Goal: Task Accomplishment & Management: Manage account settings

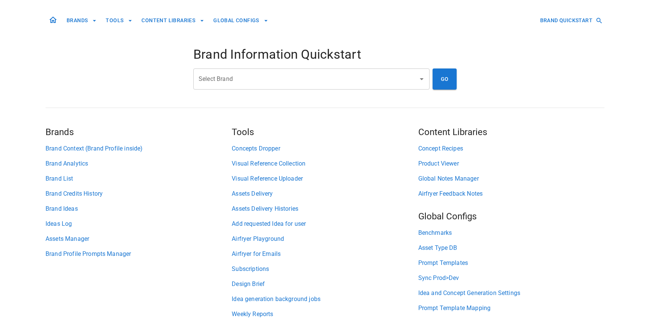
click at [236, 84] on input "Select Brand" at bounding box center [306, 79] width 218 height 14
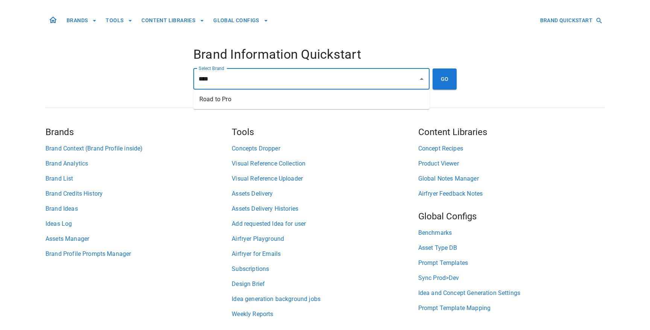
click at [256, 104] on li "Road to Pro" at bounding box center [311, 99] width 236 height 14
type input "**********"
click at [451, 73] on button "GO" at bounding box center [444, 78] width 24 height 21
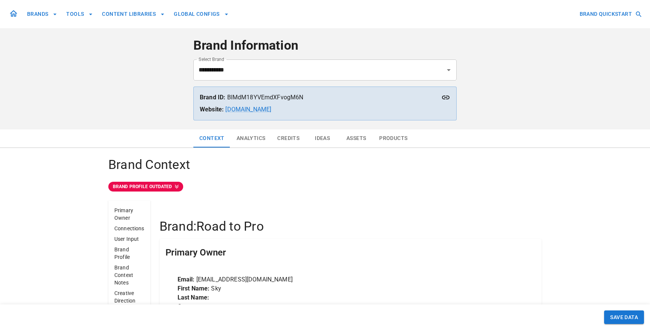
click at [315, 139] on button "Ideas" at bounding box center [322, 138] width 34 height 18
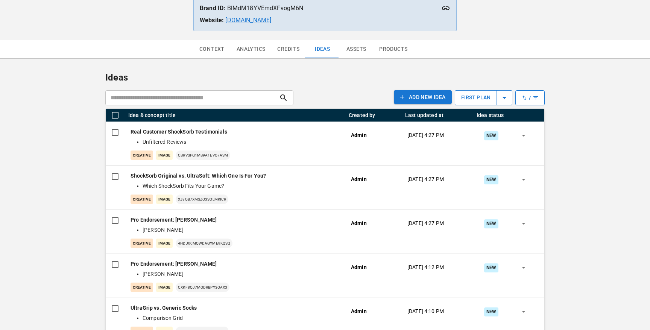
scroll to position [91, 0]
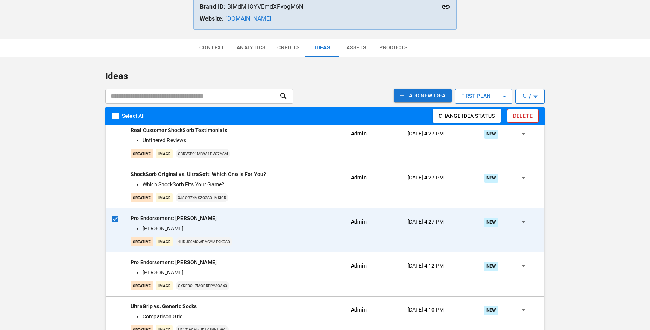
click at [522, 117] on button "Delete" at bounding box center [523, 116] width 32 height 14
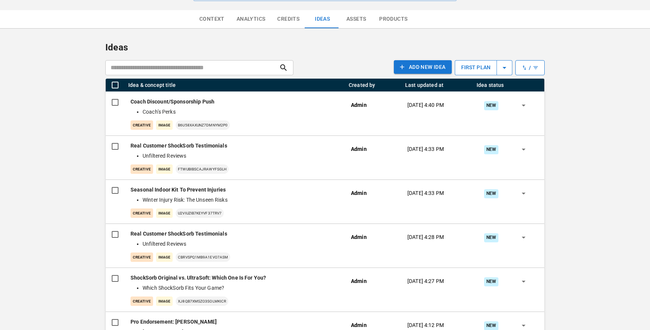
scroll to position [120, 0]
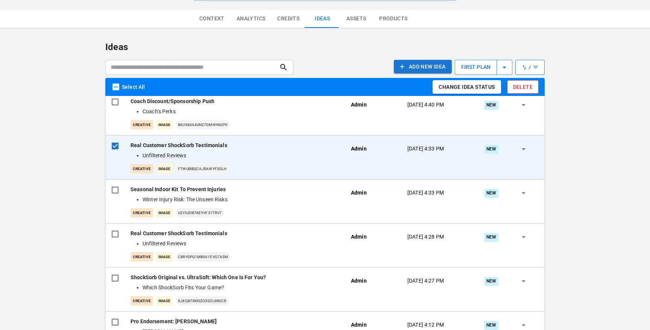
click at [533, 85] on button "Delete" at bounding box center [523, 87] width 32 height 14
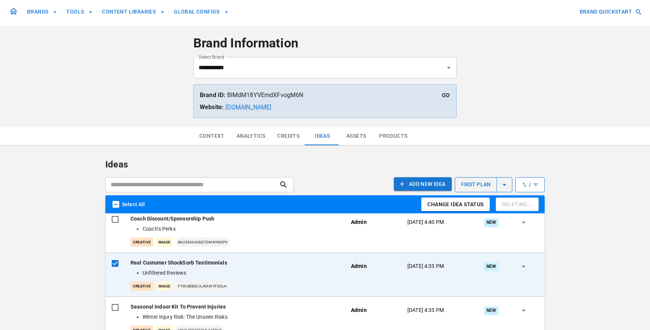
scroll to position [0, 0]
